Goal: Find specific page/section: Find specific page/section

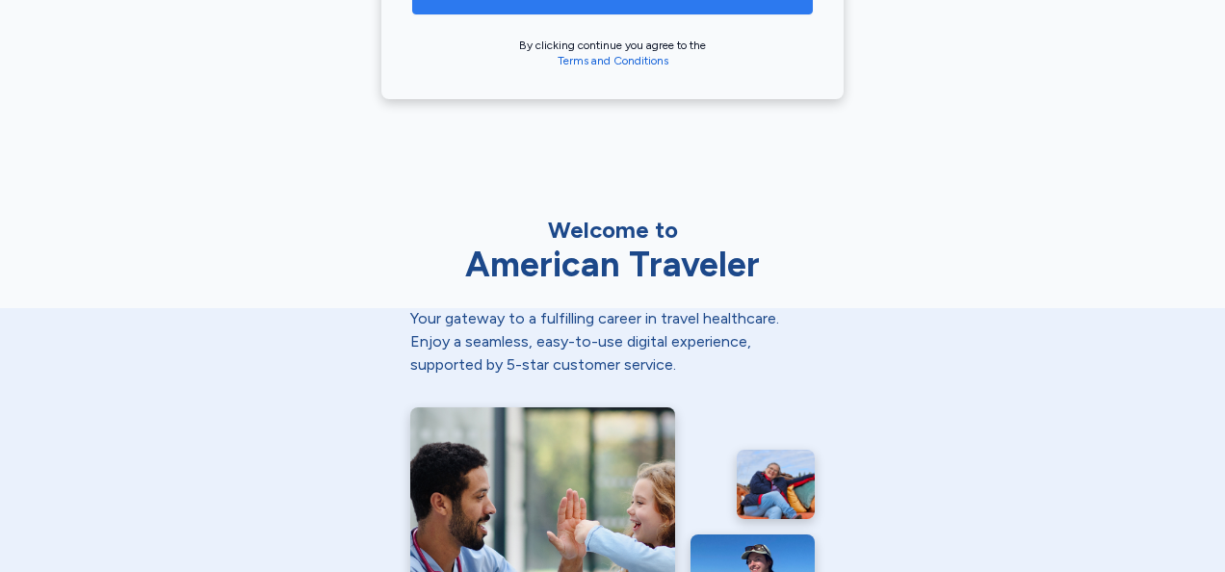
scroll to position [744, 0]
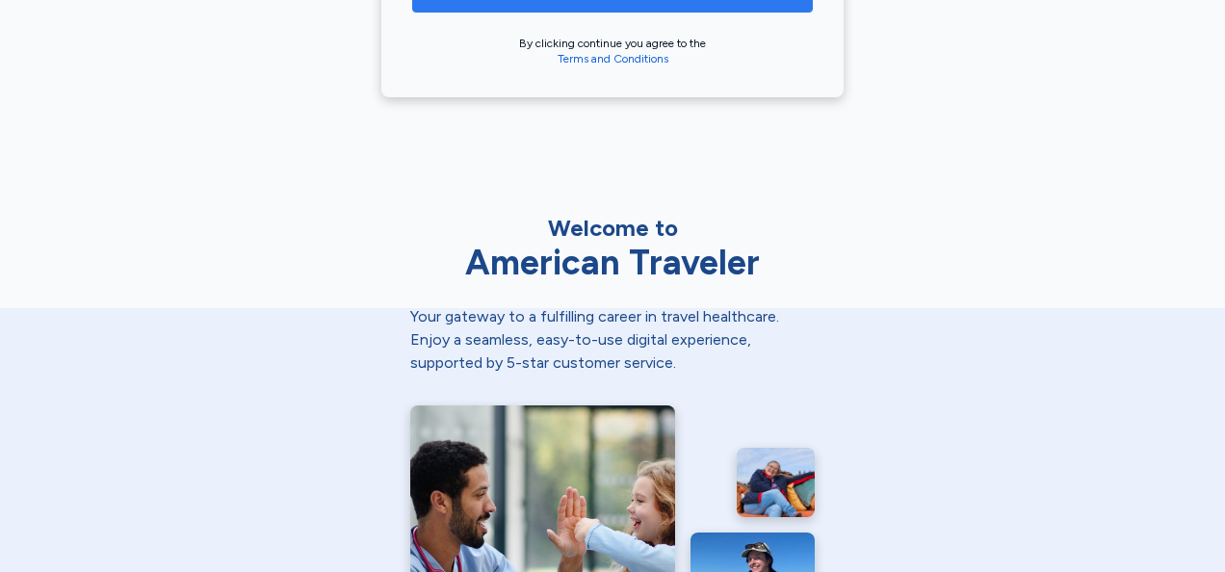
click at [643, 353] on div "Your gateway to a fulfilling career in travel healthcare. Enjoy a seamless, eas…" at bounding box center [612, 339] width 404 height 69
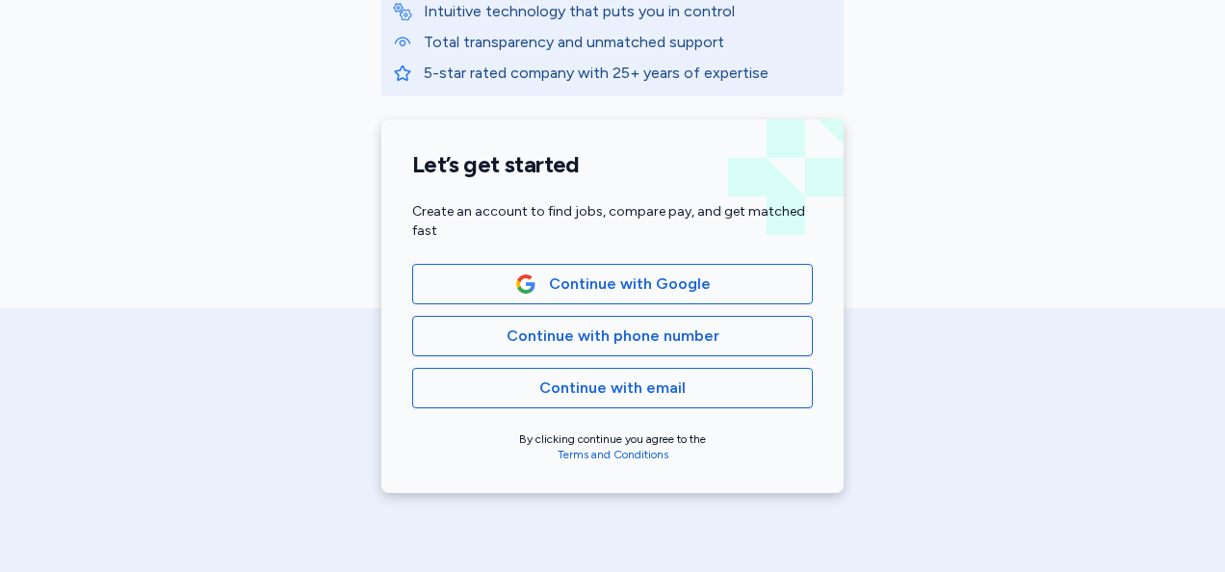
scroll to position [352, 0]
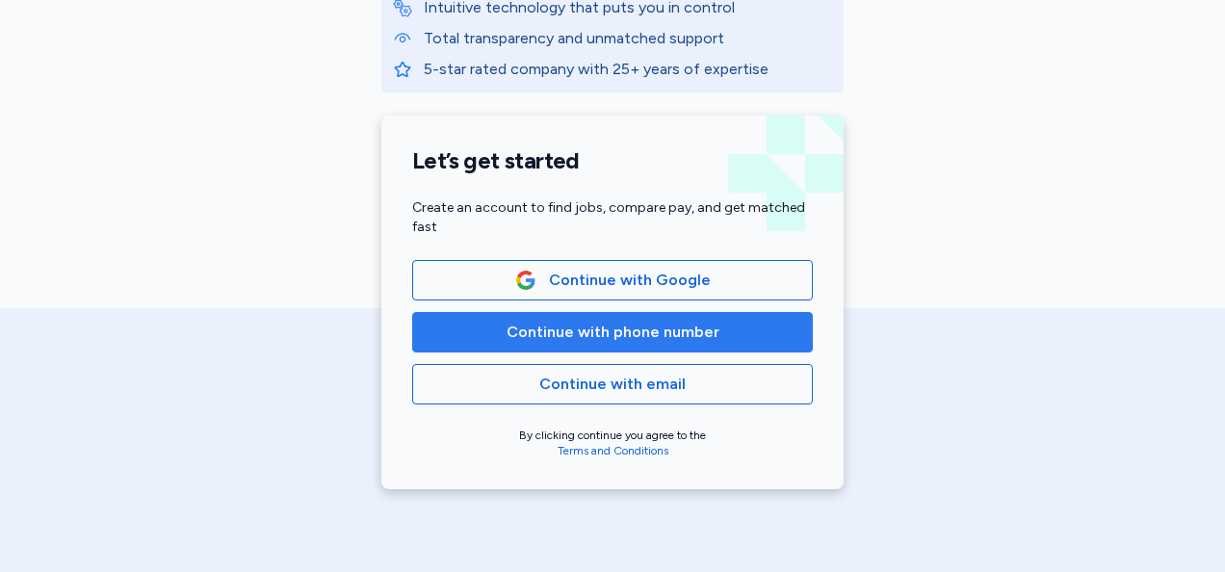
click at [631, 338] on span "Continue with phone number" at bounding box center [613, 332] width 213 height 23
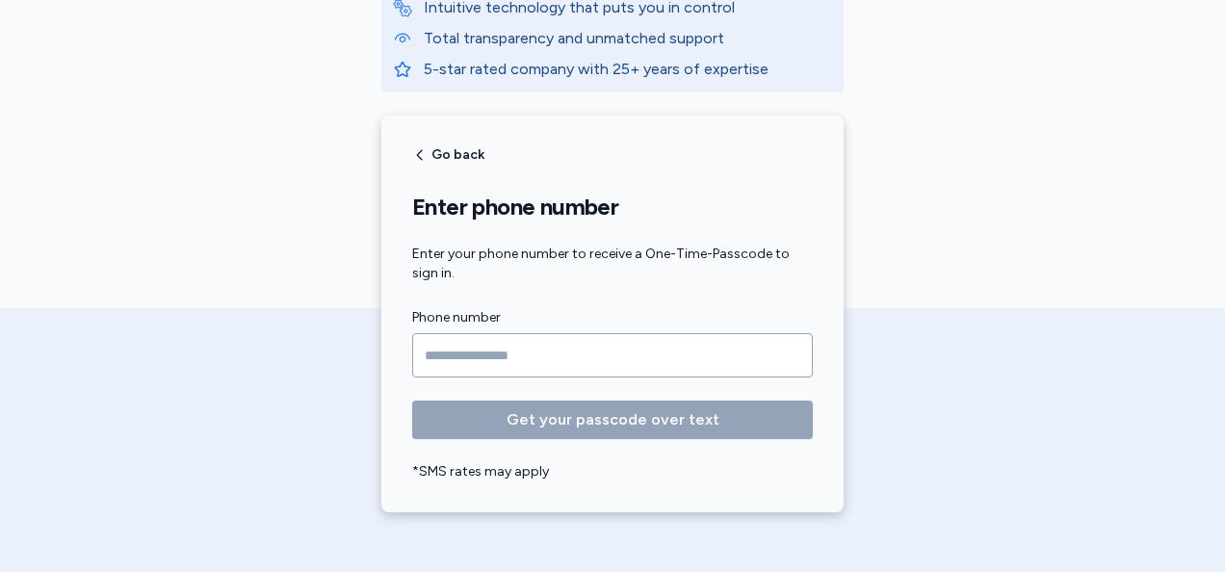
click at [631, 338] on input "Phone number" at bounding box center [612, 355] width 401 height 44
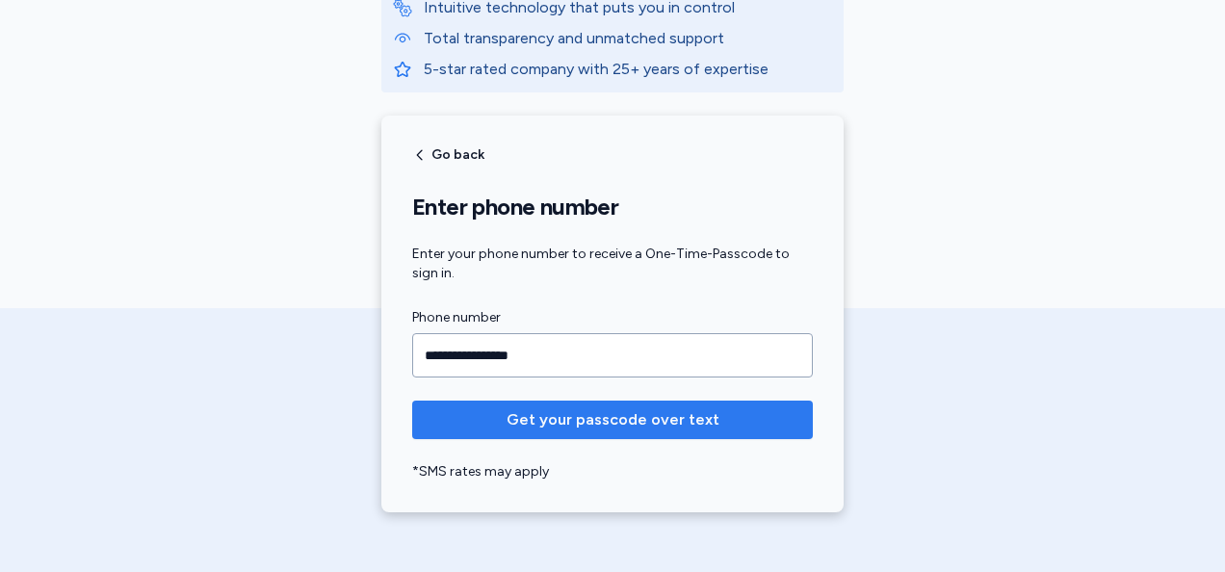
type input "**********"
click at [622, 420] on span "Get your passcode over text" at bounding box center [613, 419] width 213 height 23
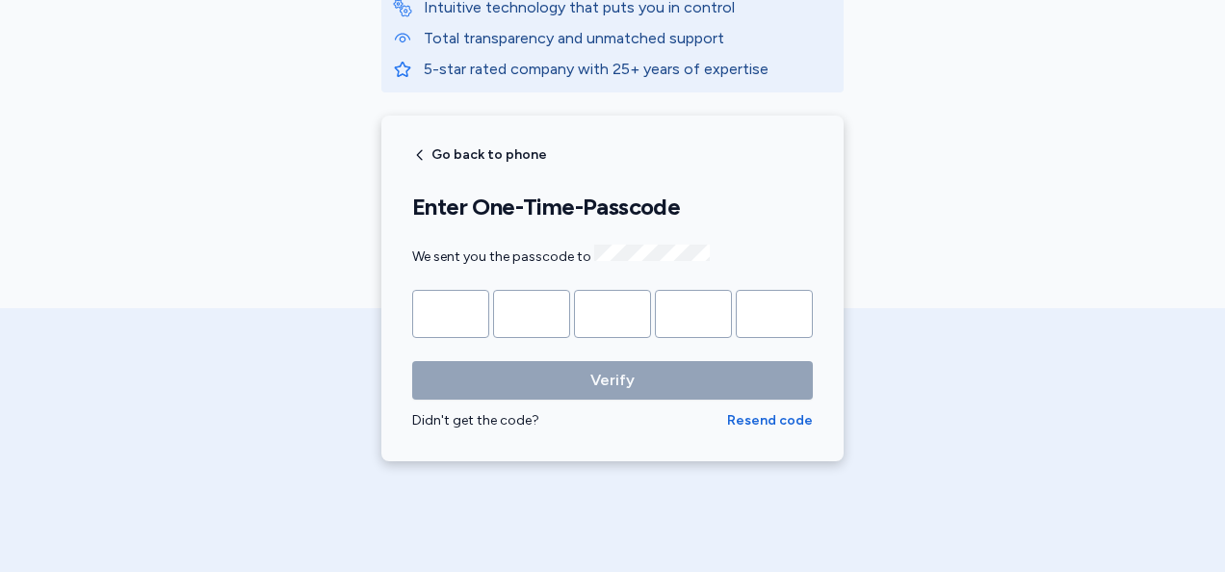
type input "*"
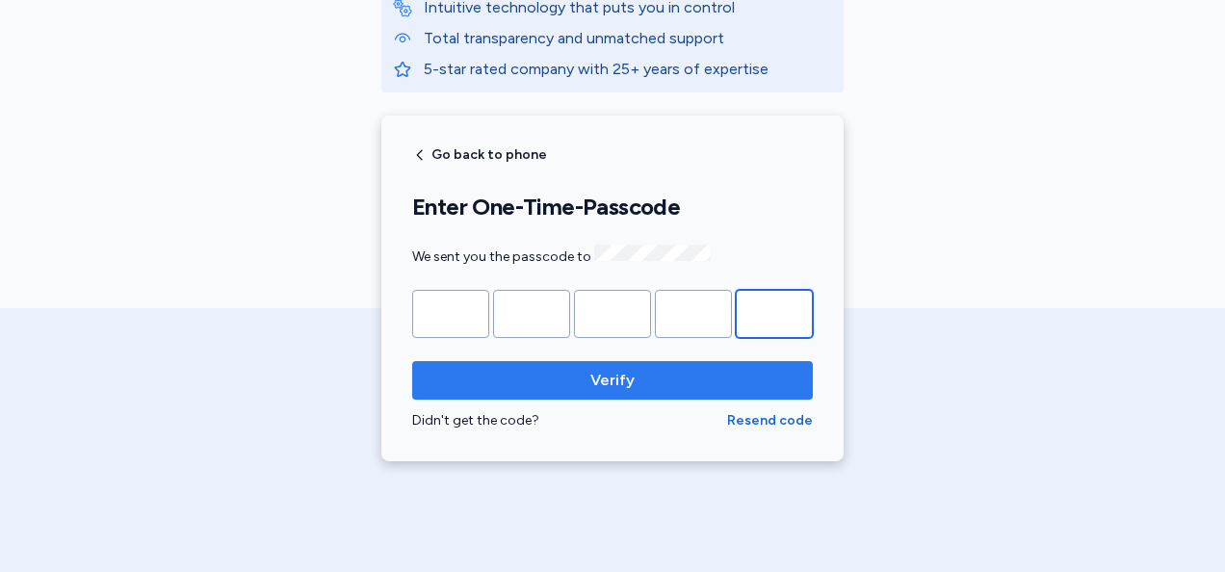
type input "*"
click at [614, 373] on span "Verify" at bounding box center [612, 380] width 44 height 23
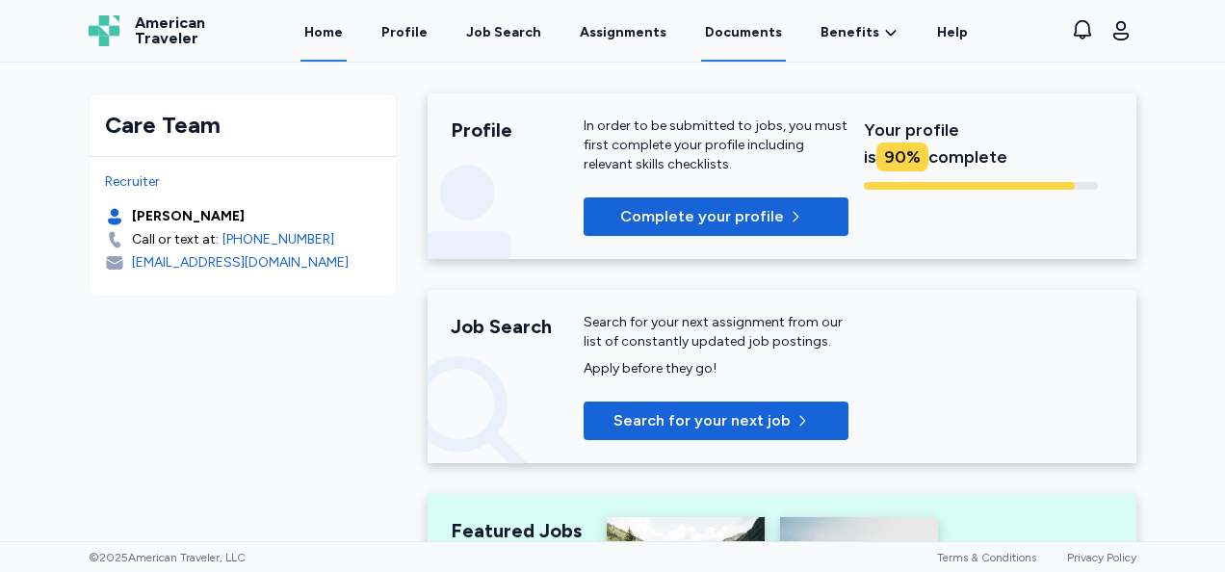
click at [735, 50] on link "Documents" at bounding box center [743, 32] width 85 height 60
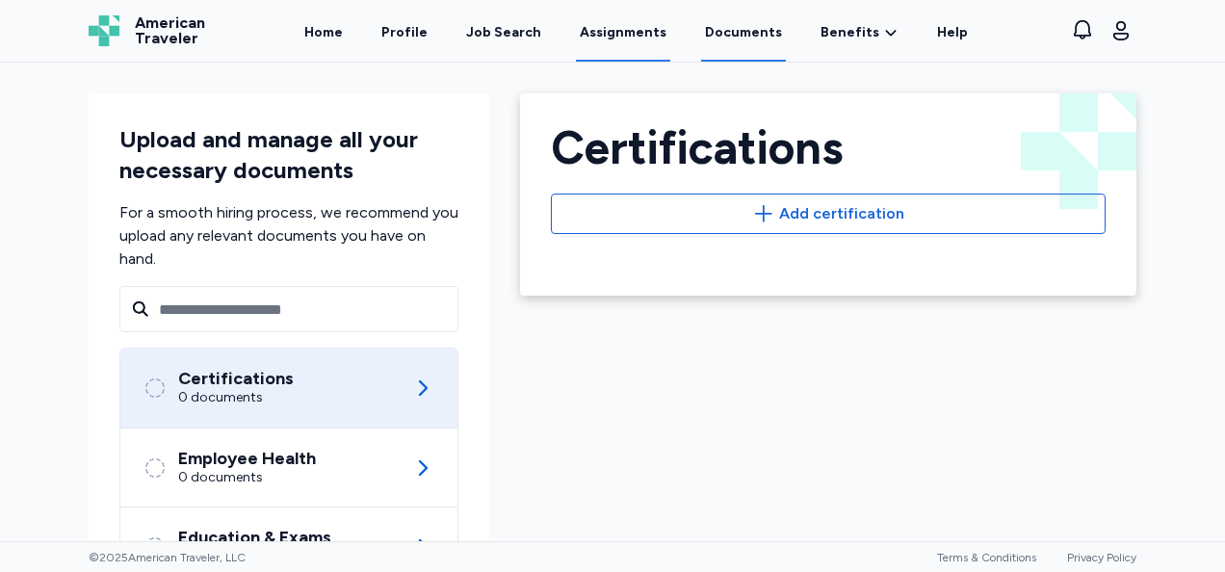
click at [617, 44] on link "Assignments" at bounding box center [623, 32] width 94 height 60
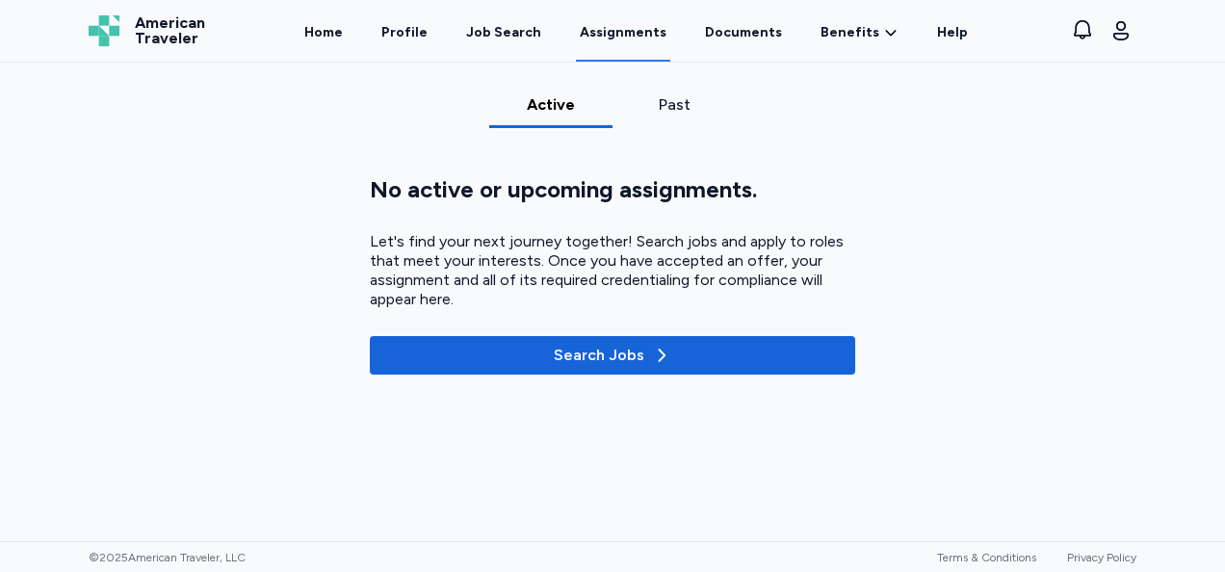
click at [680, 104] on div "Past" at bounding box center [674, 104] width 108 height 23
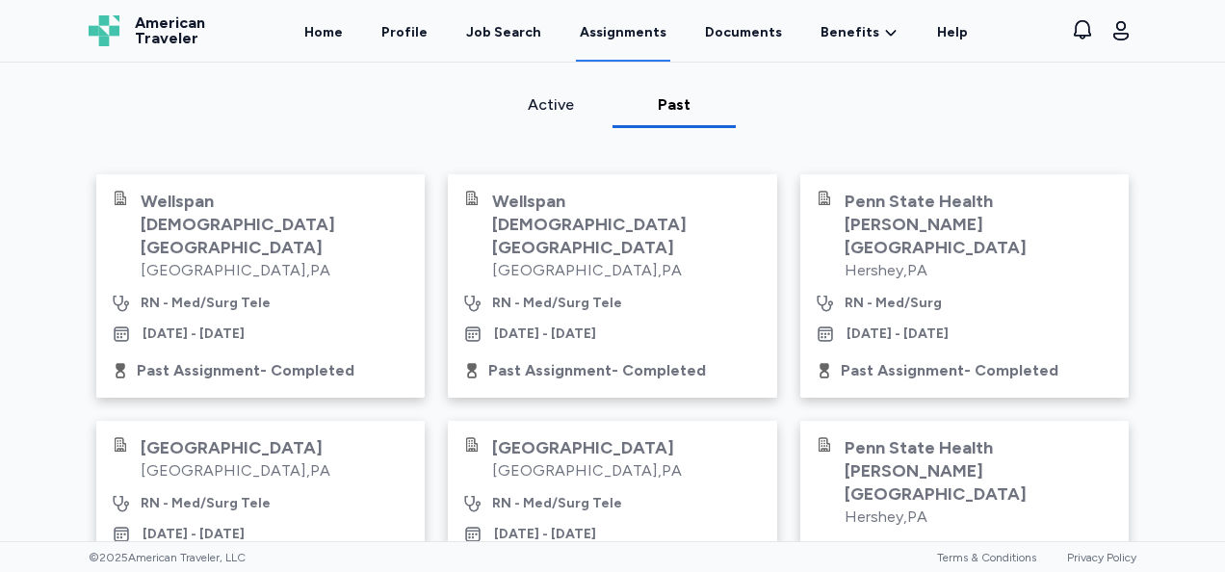
click at [179, 210] on div "Wellspan [DEMOGRAPHIC_DATA][GEOGRAPHIC_DATA]" at bounding box center [275, 224] width 269 height 69
click at [743, 36] on link "Documents" at bounding box center [743, 32] width 85 height 60
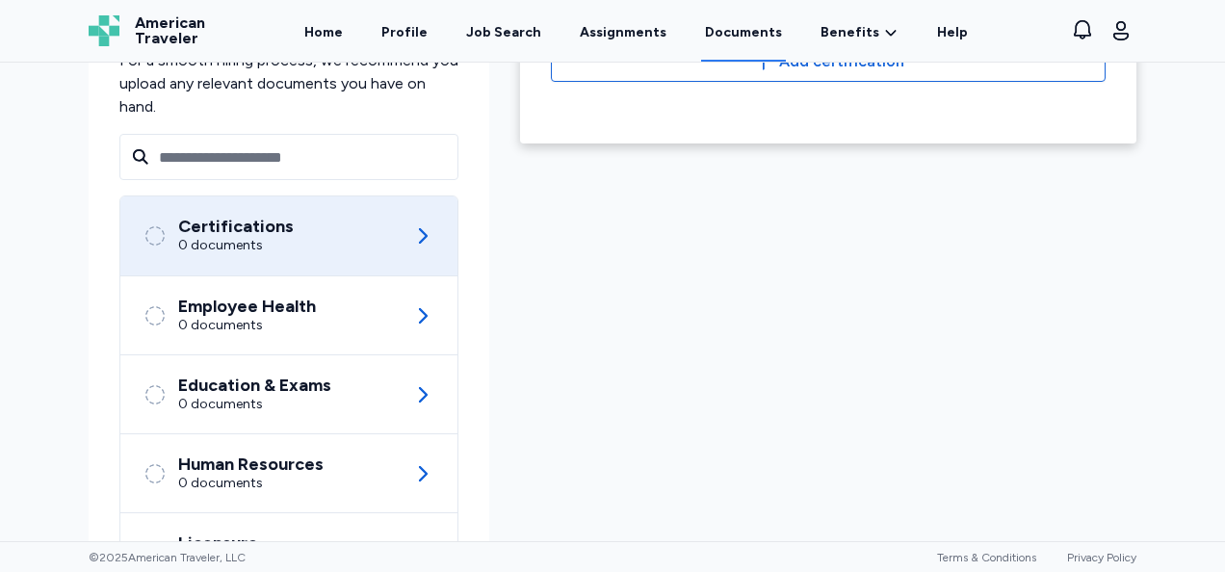
scroll to position [248, 0]
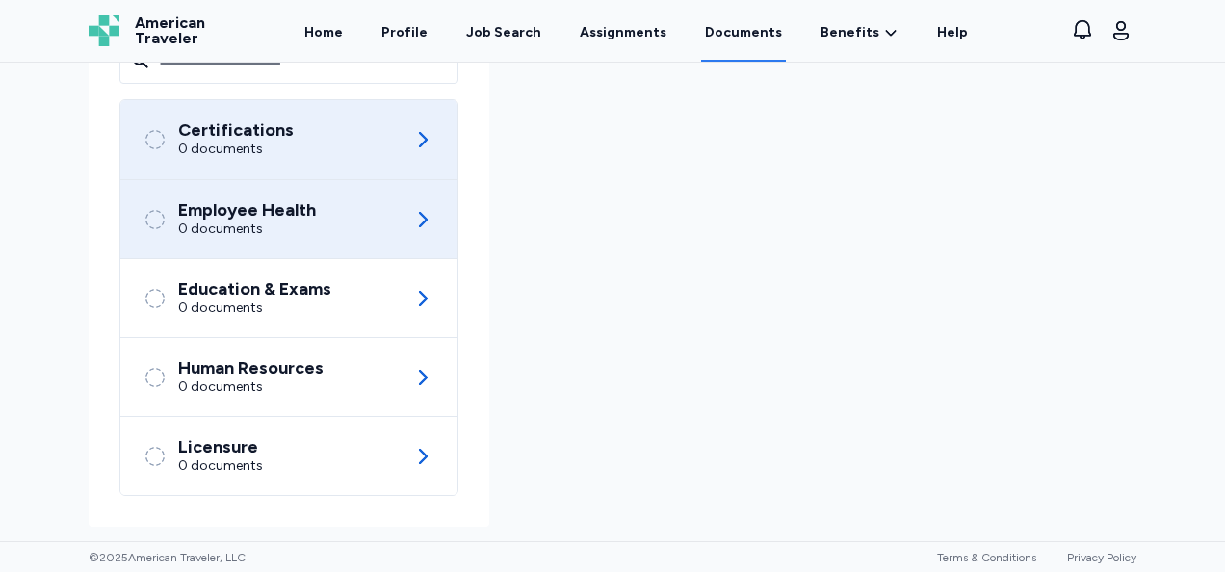
drag, startPoint x: 299, startPoint y: 228, endPoint x: 252, endPoint y: 216, distance: 47.9
click at [252, 216] on div "Employee Health" at bounding box center [247, 209] width 138 height 19
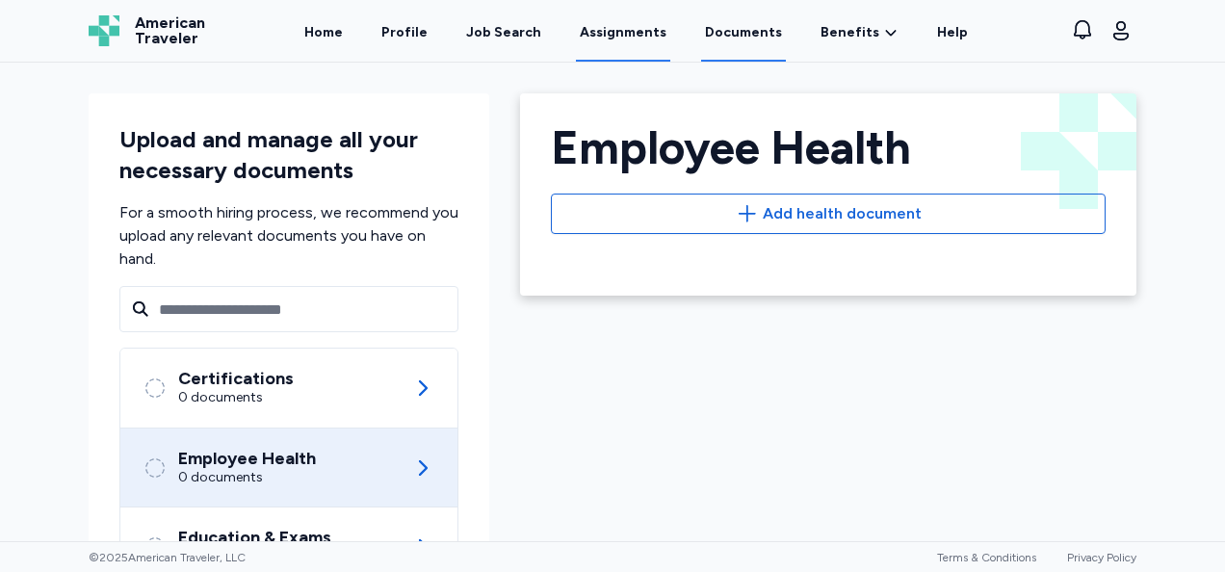
click at [611, 35] on link "Assignments" at bounding box center [623, 32] width 94 height 60
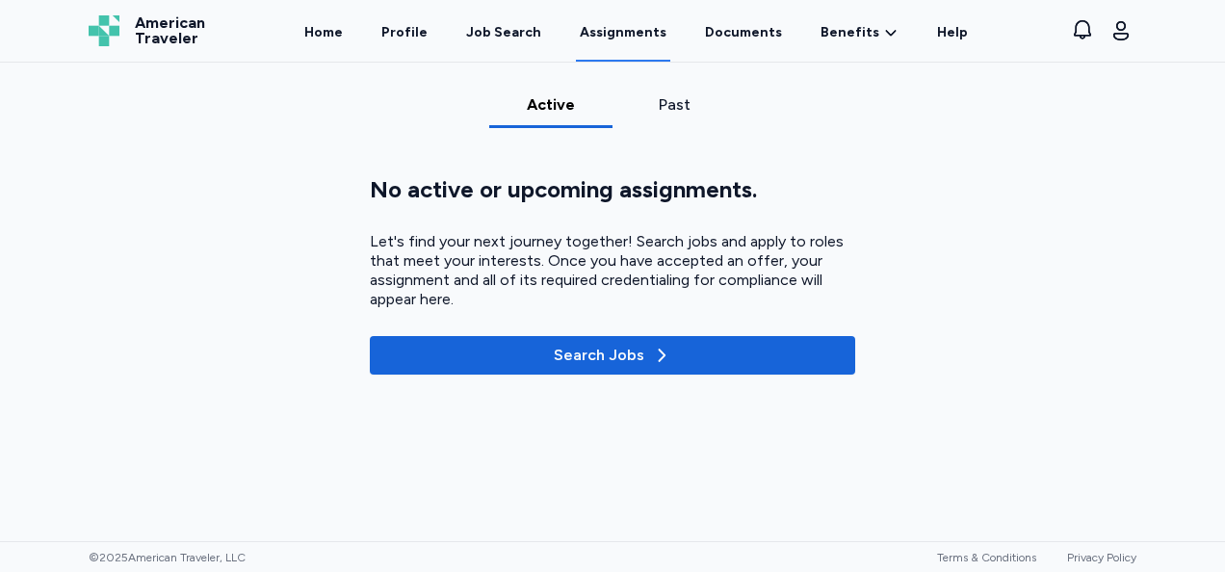
click at [653, 120] on div "Past" at bounding box center [674, 110] width 123 height 35
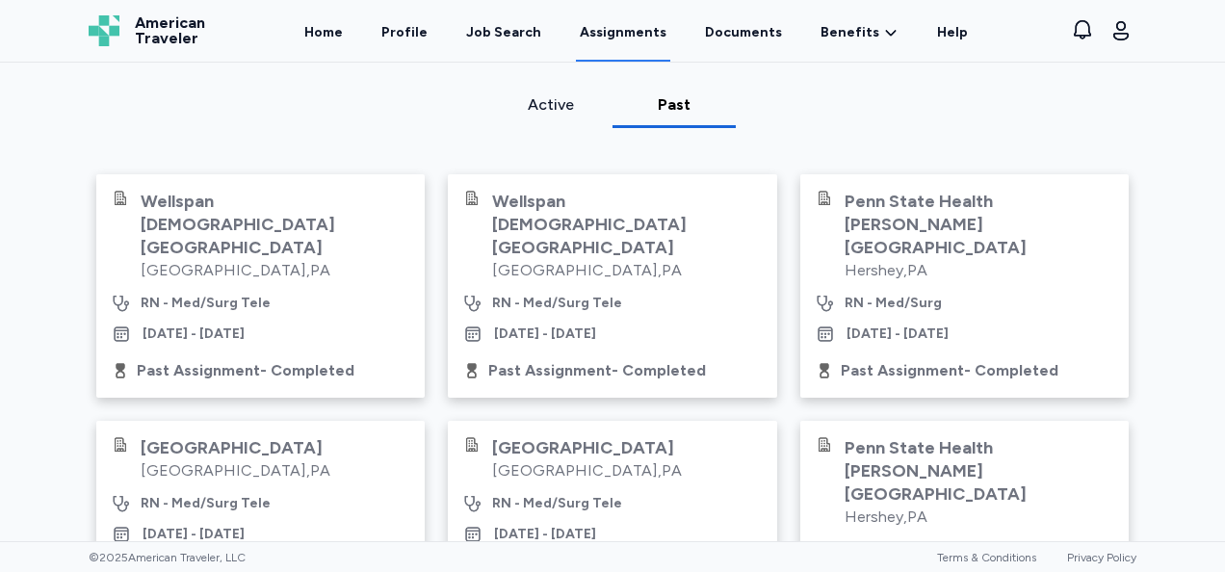
click at [198, 222] on div "Wellspan [DEMOGRAPHIC_DATA][GEOGRAPHIC_DATA]" at bounding box center [275, 224] width 269 height 69
click at [736, 20] on link "Documents" at bounding box center [743, 32] width 85 height 60
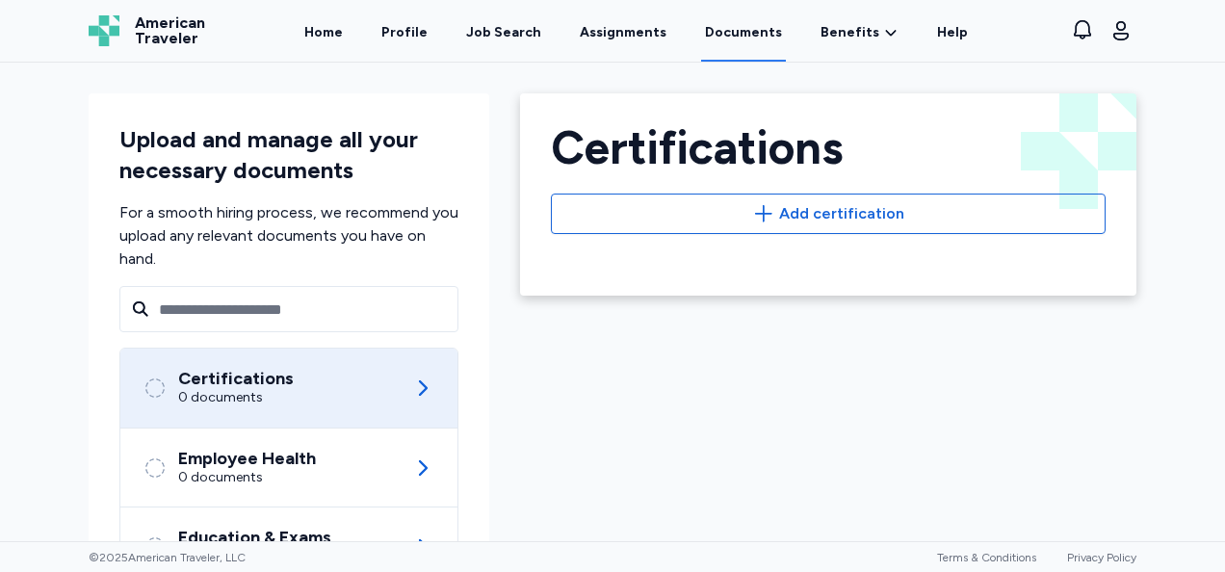
scroll to position [248, 0]
